Goal: Find specific page/section: Find specific page/section

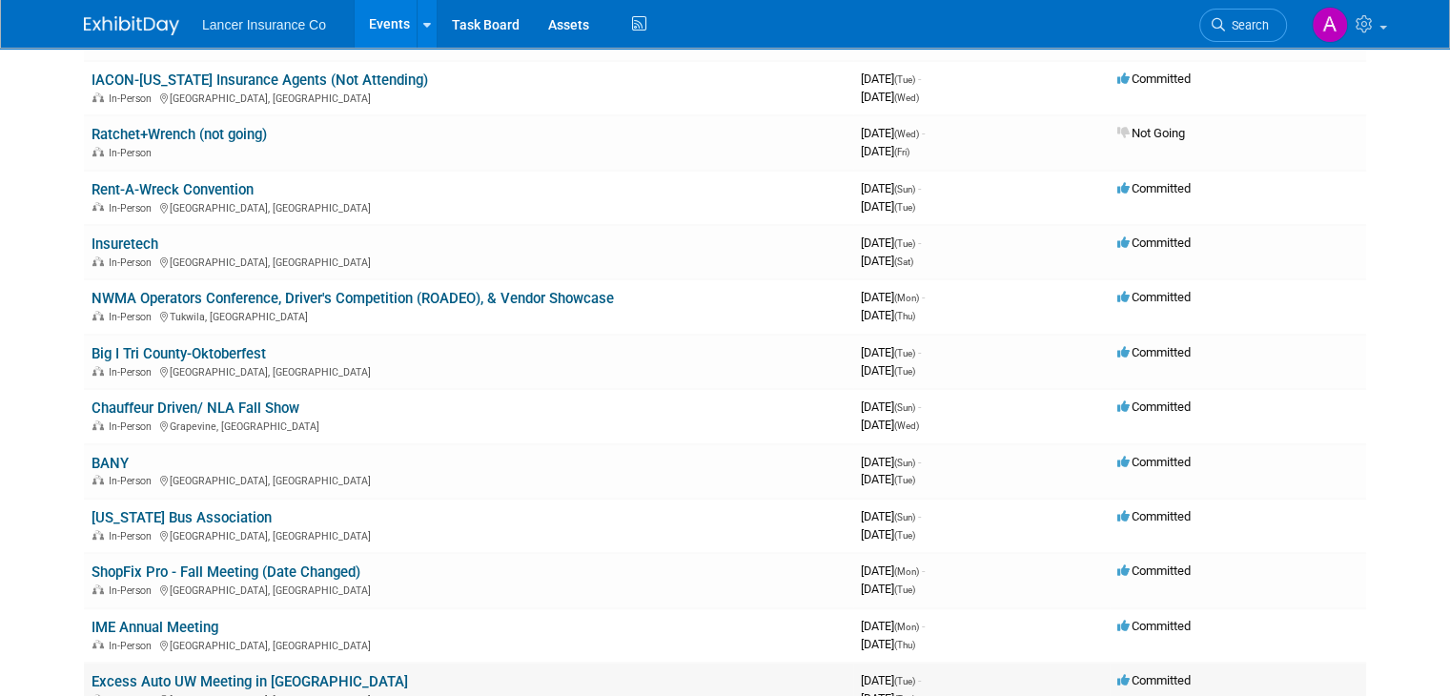
scroll to position [953, 0]
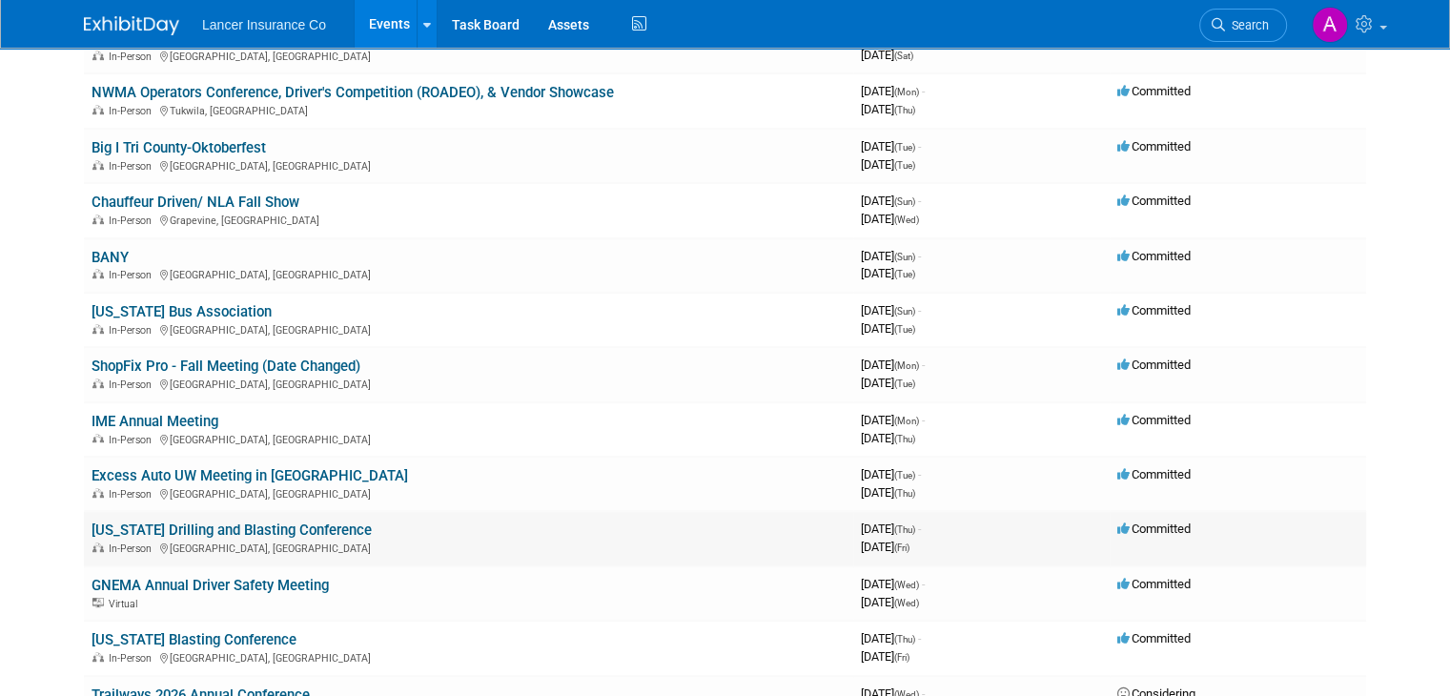
click at [310, 521] on link "[US_STATE] Drilling and Blasting Conference" at bounding box center [232, 529] width 280 height 17
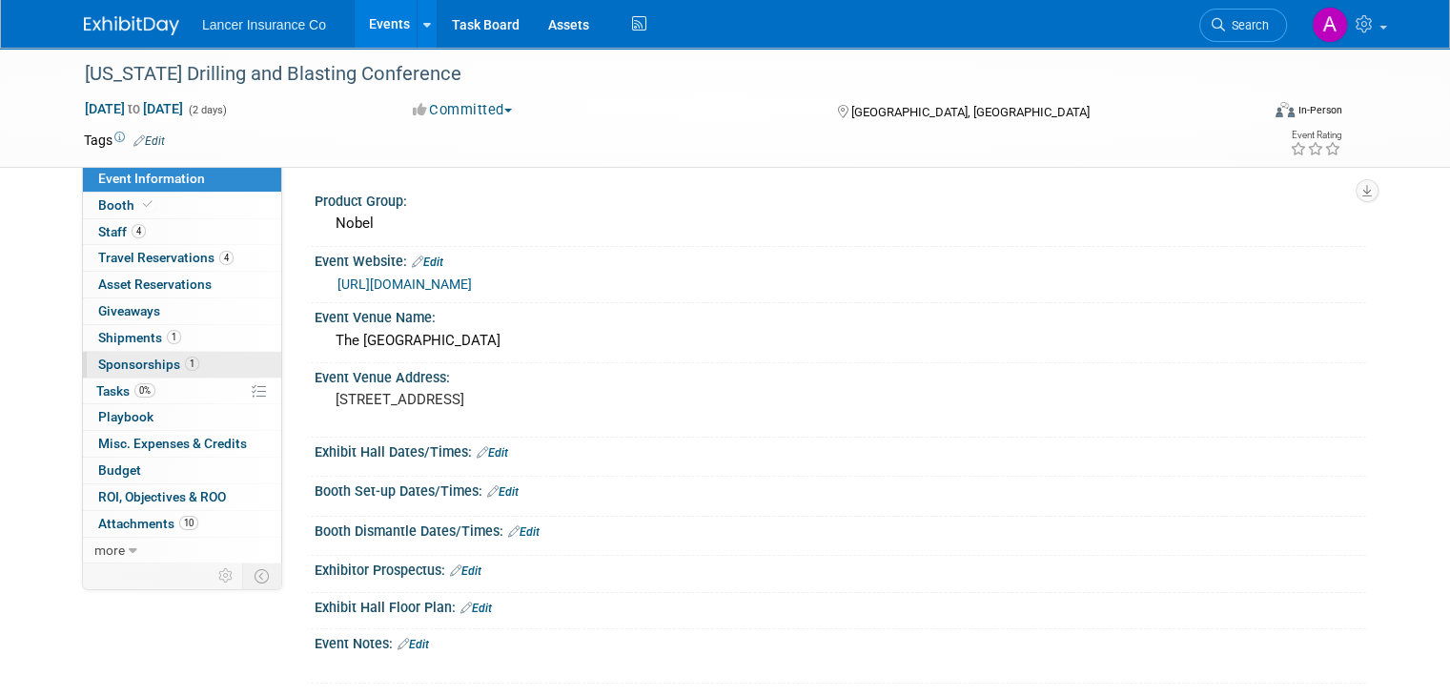
click at [112, 365] on span "Sponsorships 1" at bounding box center [148, 364] width 101 height 15
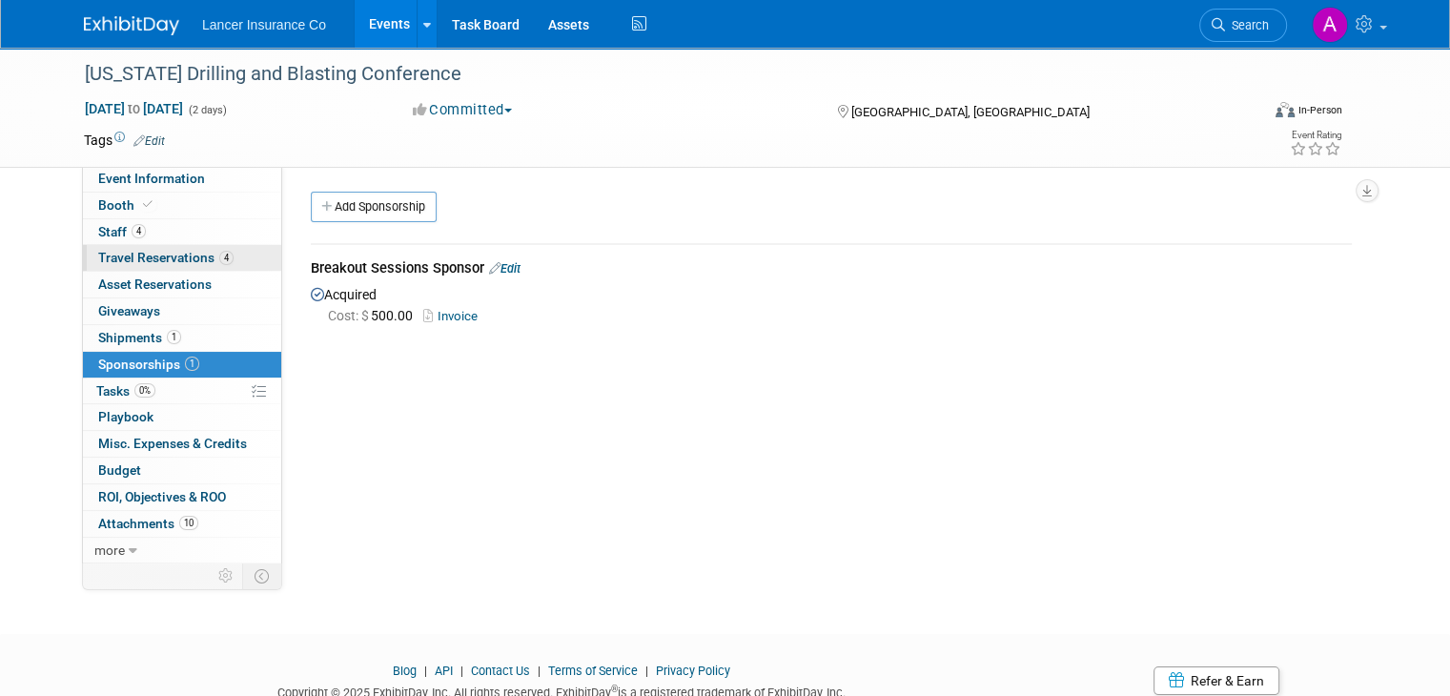
click at [119, 258] on span "Travel Reservations 4" at bounding box center [165, 257] width 135 height 15
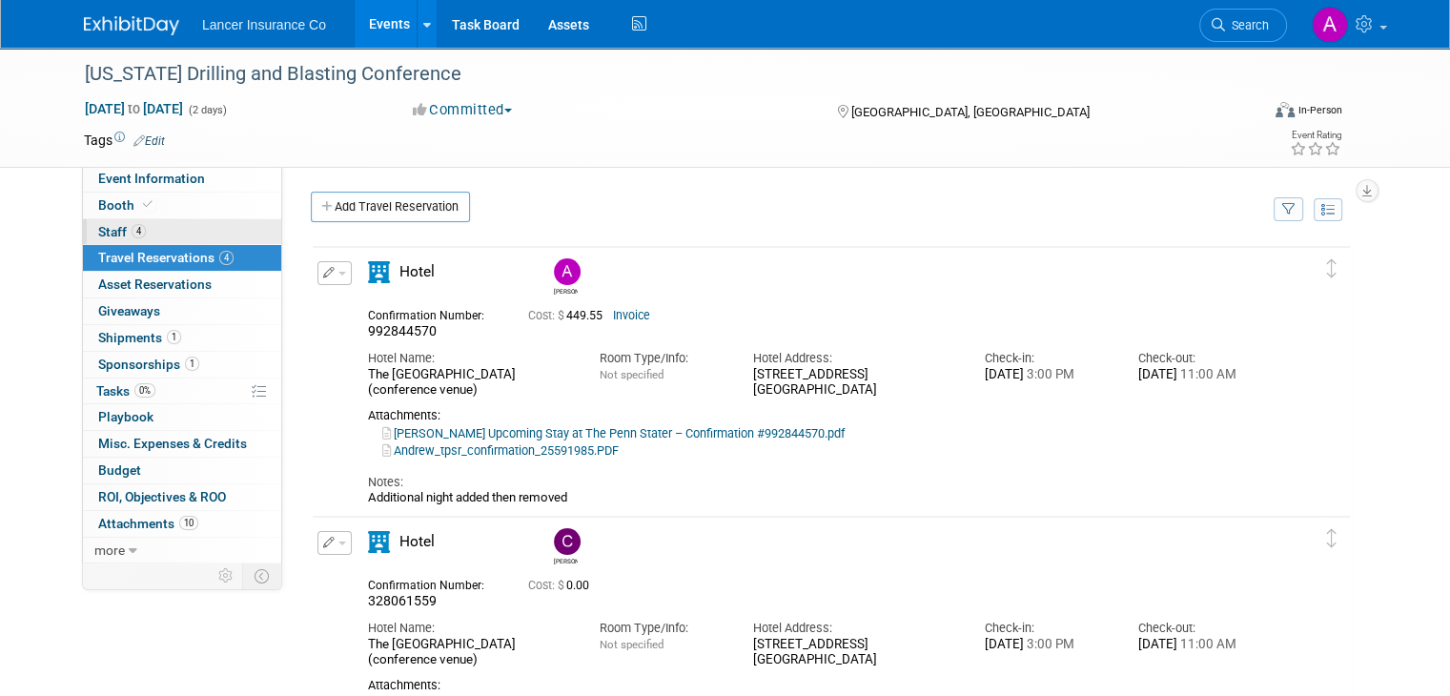
click at [98, 234] on span "Staff 4" at bounding box center [122, 231] width 48 height 15
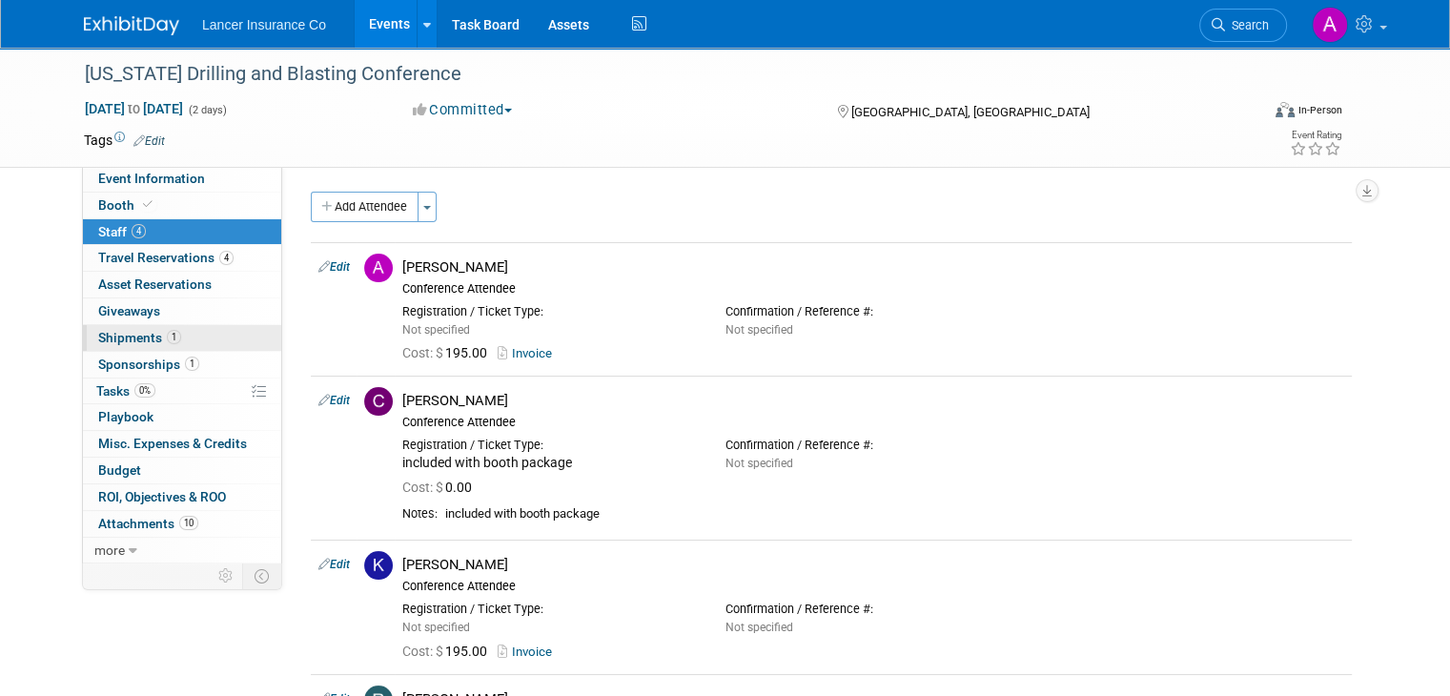
click at [128, 339] on span "Shipments 1" at bounding box center [139, 337] width 83 height 15
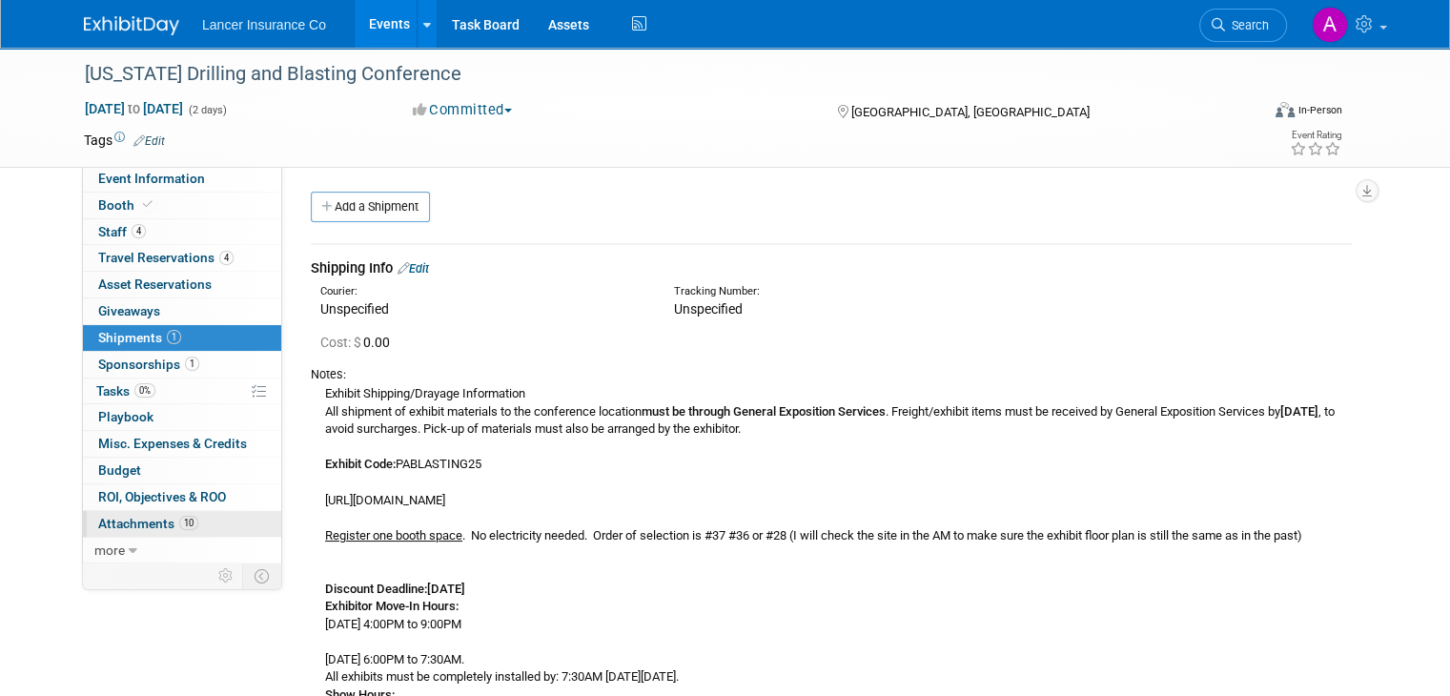
click at [136, 522] on span "Attachments 10" at bounding box center [148, 523] width 100 height 15
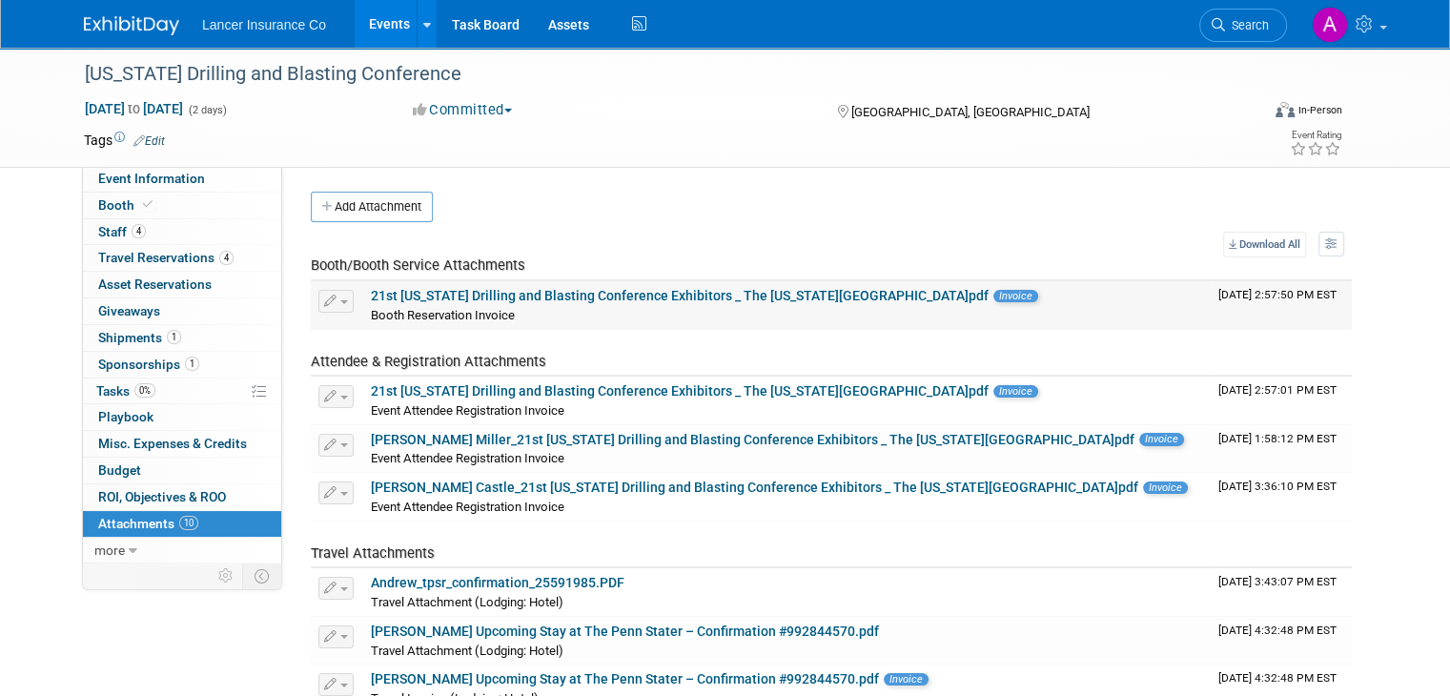
click at [651, 295] on link "21st Pennsylvania Drilling and Blasting Conference Exhibitors _ The Pennsylvani…" at bounding box center [680, 295] width 618 height 15
